Goal: Check status: Check status

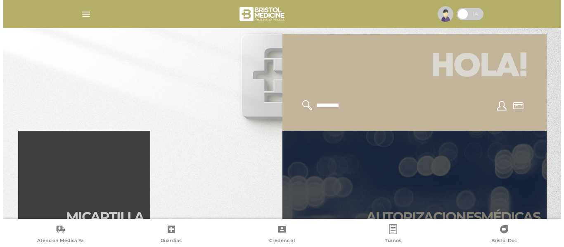
scroll to position [83, 0]
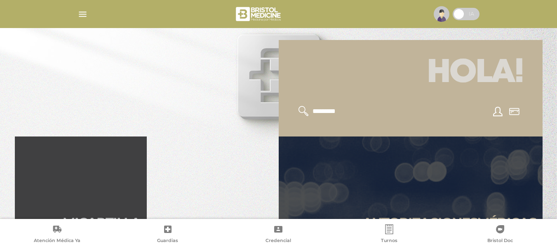
click at [85, 15] on img "button" at bounding box center [83, 14] width 10 height 10
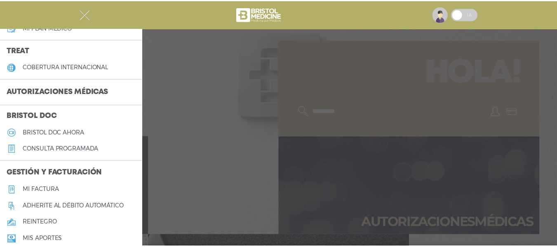
scroll to position [165, 0]
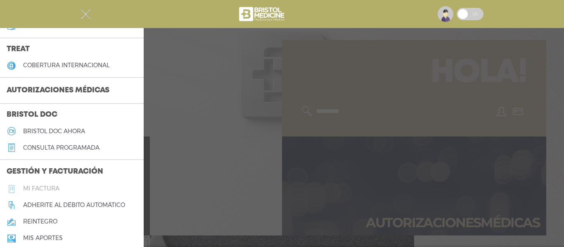
click at [40, 186] on h5 "Mi factura" at bounding box center [41, 188] width 36 height 7
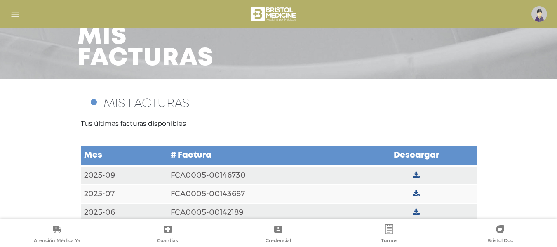
scroll to position [61, 0]
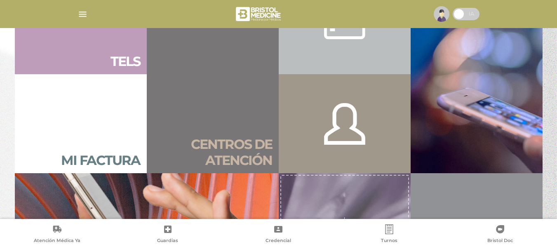
scroll to position [578, 0]
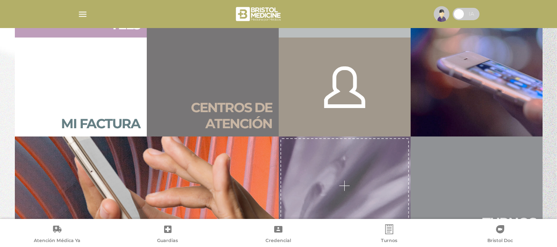
click at [112, 129] on h2 "Mi factura" at bounding box center [100, 124] width 79 height 16
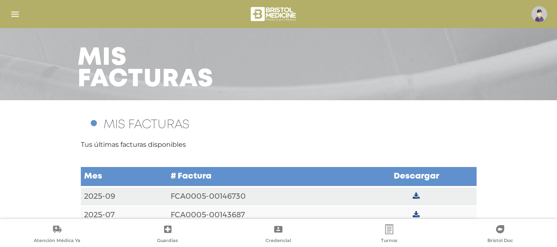
scroll to position [61, 0]
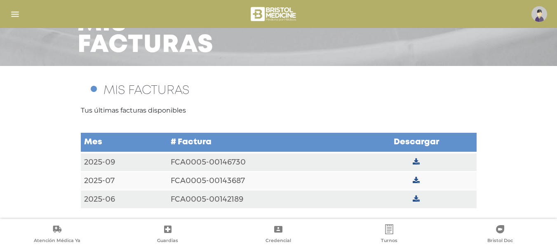
click at [417, 198] on icon at bounding box center [416, 199] width 7 height 7
click at [217, 195] on td "FCA0005-00142189" at bounding box center [262, 199] width 189 height 19
click at [223, 203] on td "FCA0005-00142189" at bounding box center [262, 199] width 189 height 19
